Goal: Task Accomplishment & Management: Manage account settings

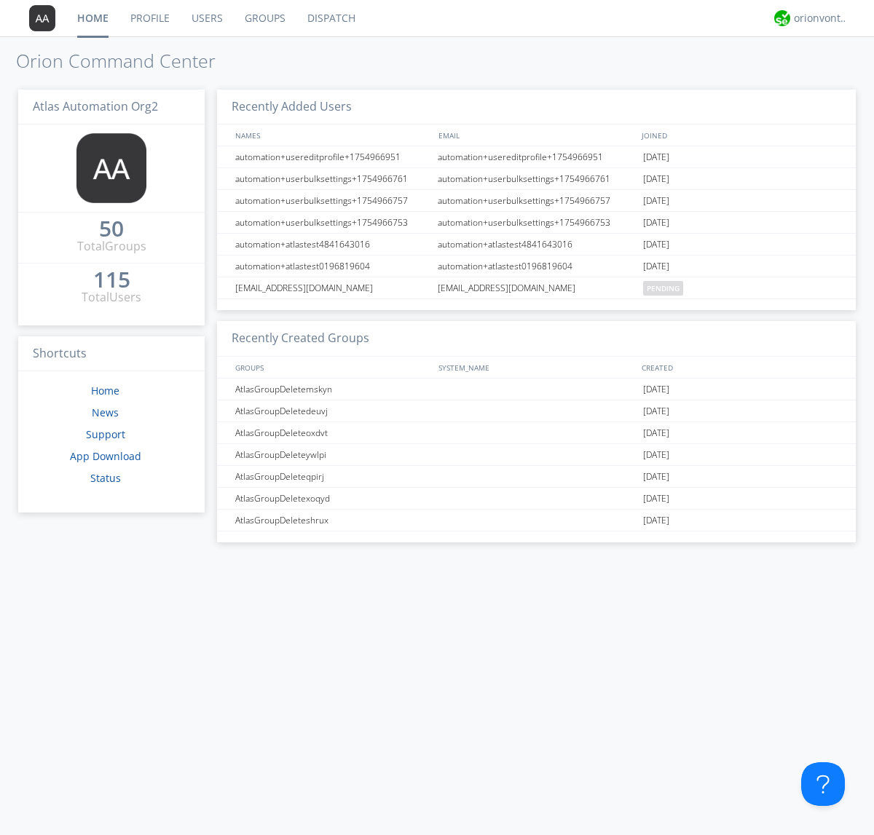
click at [206, 18] on link "Users" at bounding box center [207, 18] width 53 height 36
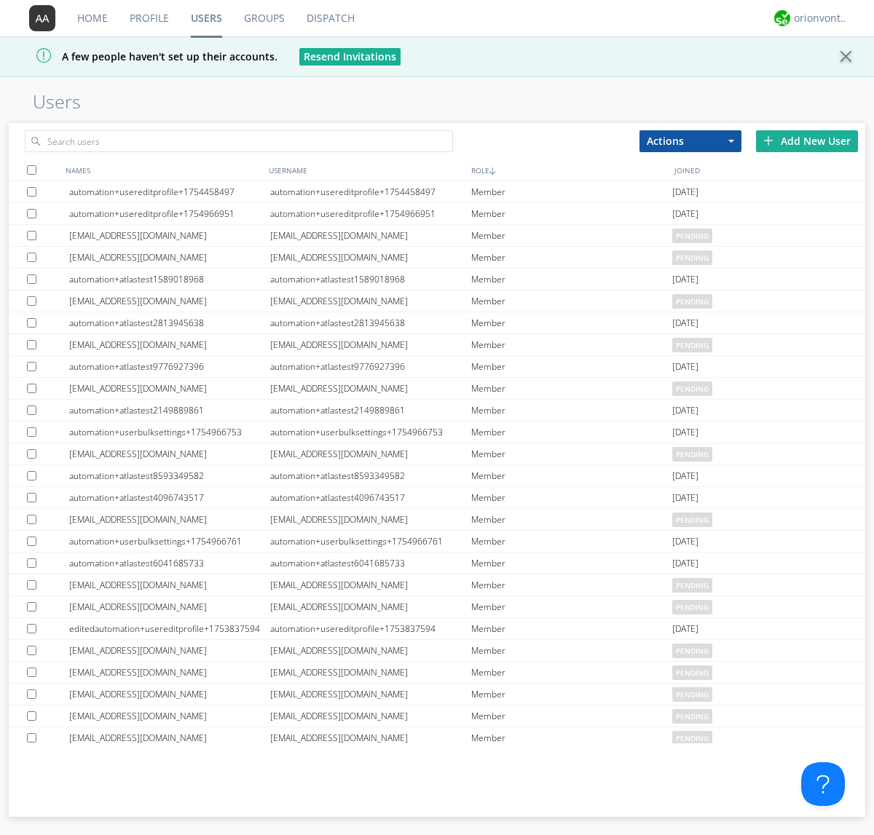
click at [807, 141] on div "Add New User" at bounding box center [807, 141] width 102 height 22
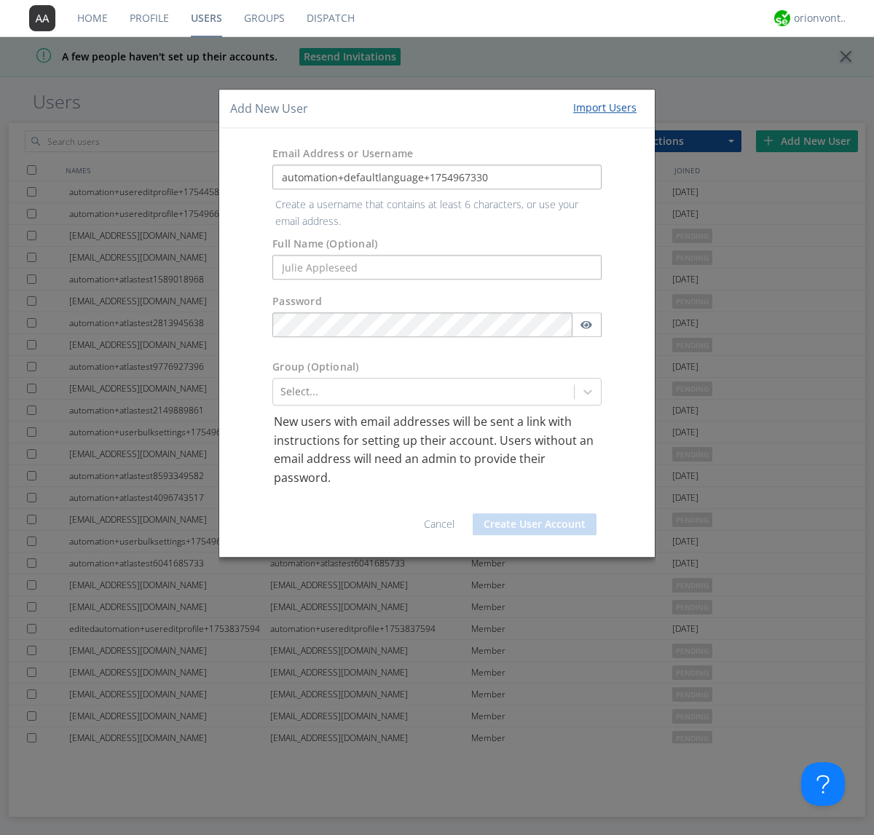
type input "automation+defaultlanguage+1754967330"
click at [535, 513] on button "Create User Account" at bounding box center [535, 524] width 124 height 22
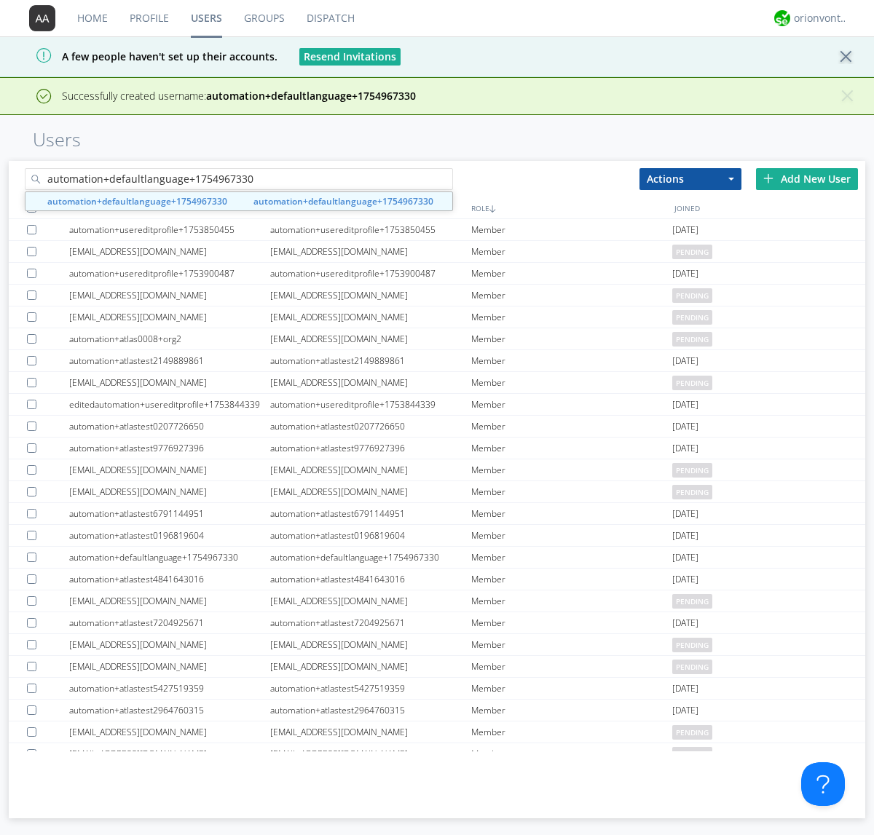
type input "automation+defaultlanguage+1754967330"
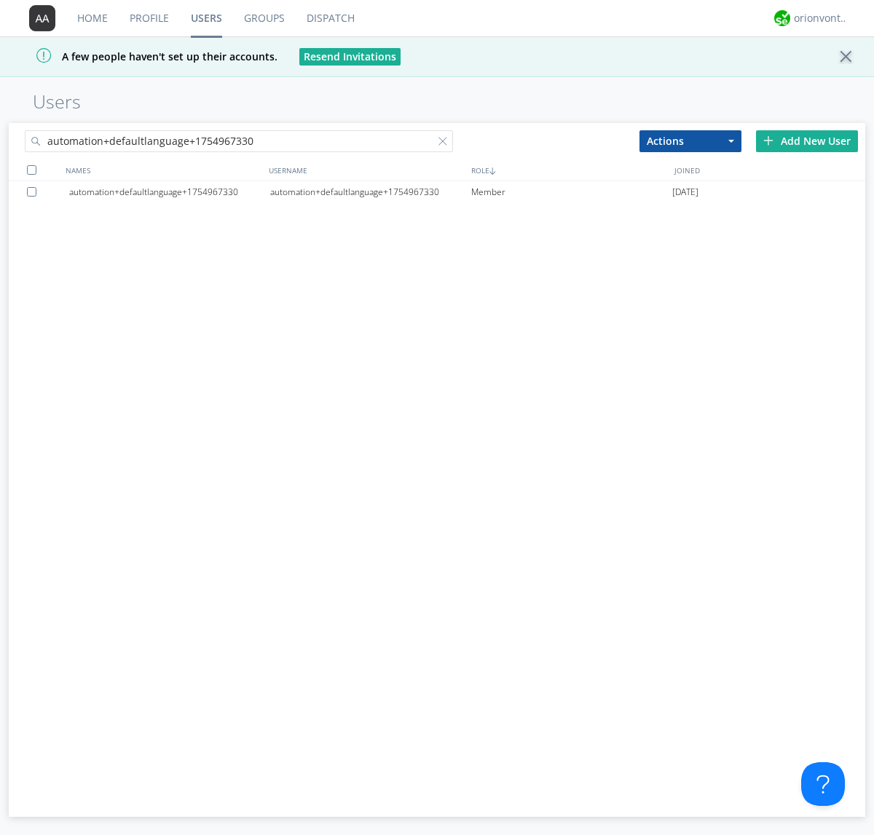
click at [370, 192] on div "automation+defaultlanguage+1754967330" at bounding box center [370, 192] width 201 height 22
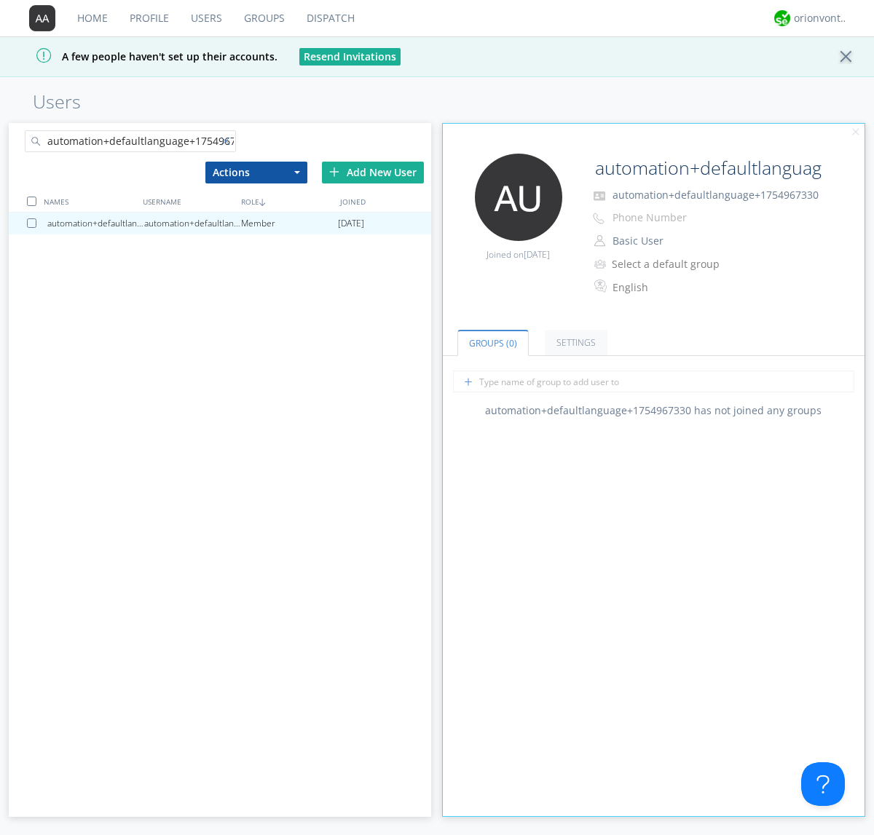
click at [228, 143] on div at bounding box center [228, 144] width 15 height 15
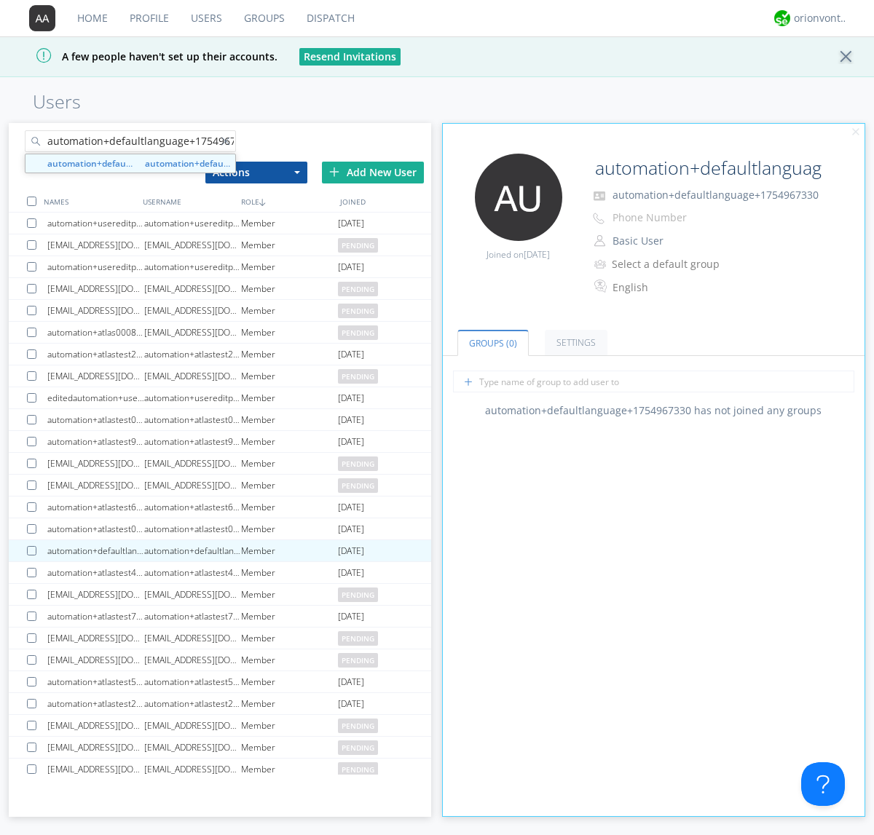
scroll to position [0, 15]
type input "automation+defaultlanguage+1754967330"
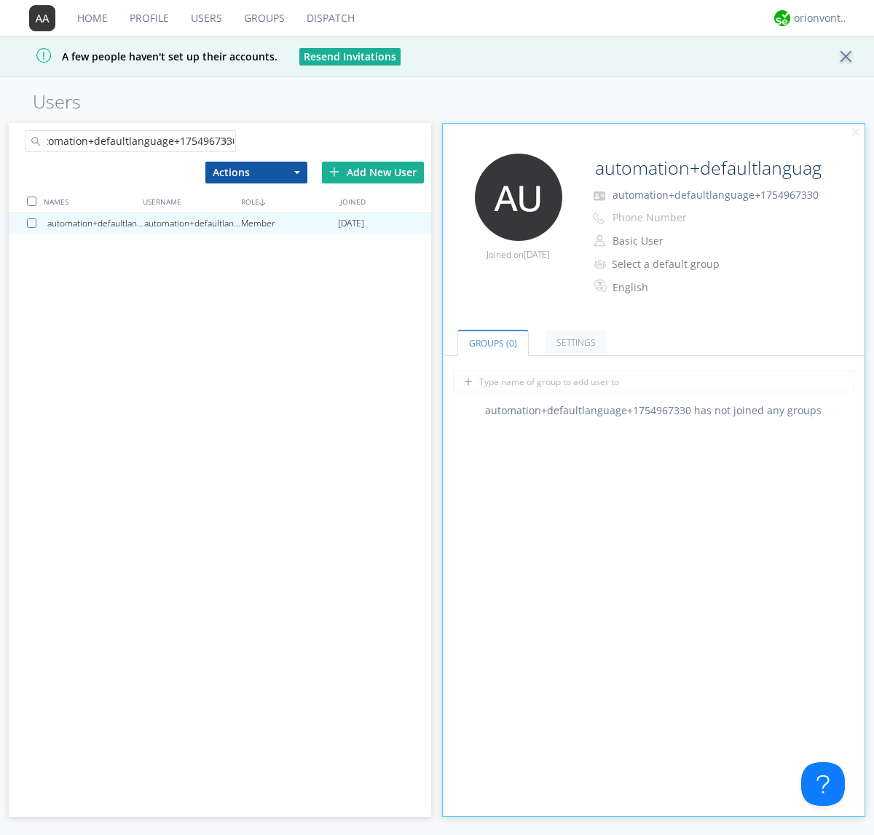
click at [34, 223] on div at bounding box center [34, 223] width 15 height 9
click at [256, 172] on button "Actions" at bounding box center [256, 173] width 102 height 22
click at [0, 0] on link "Delete User" at bounding box center [0, 0] width 0 height 0
